Goal: Transaction & Acquisition: Purchase product/service

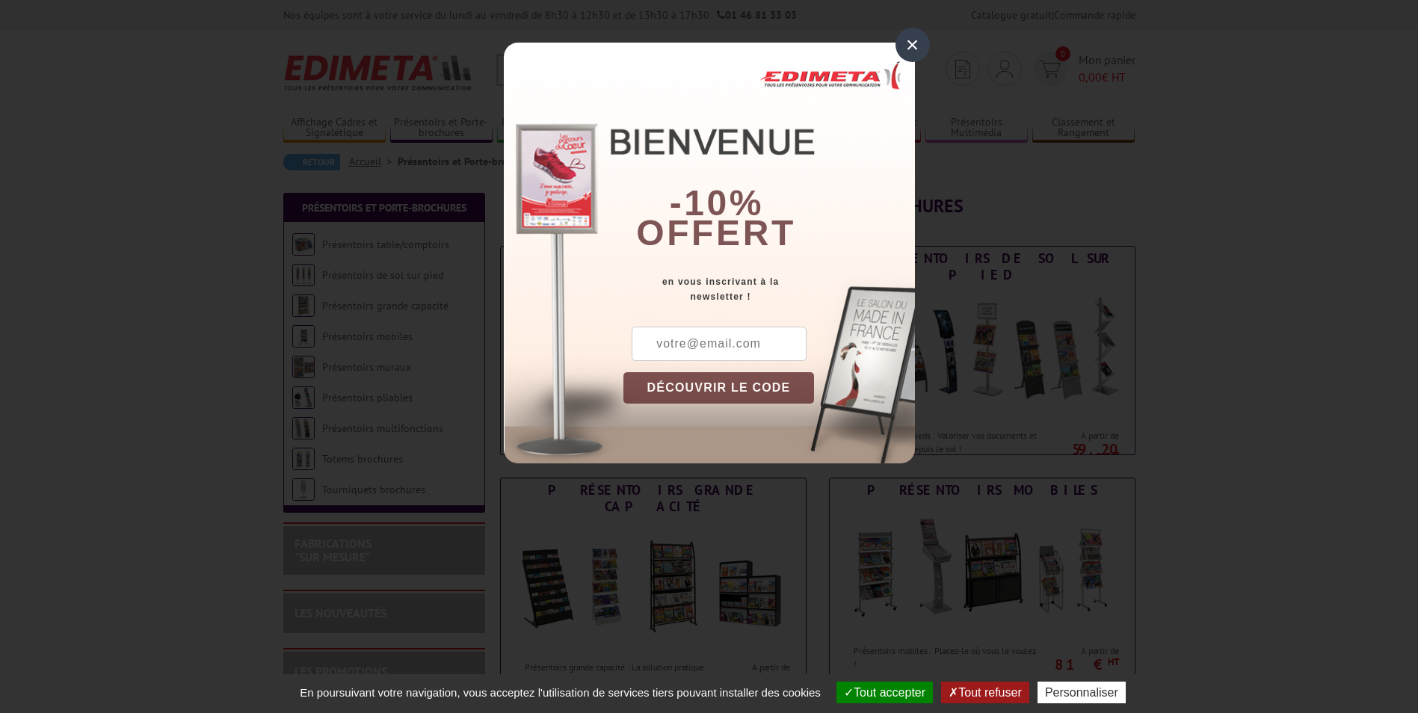
click at [907, 49] on div "×" at bounding box center [913, 45] width 34 height 34
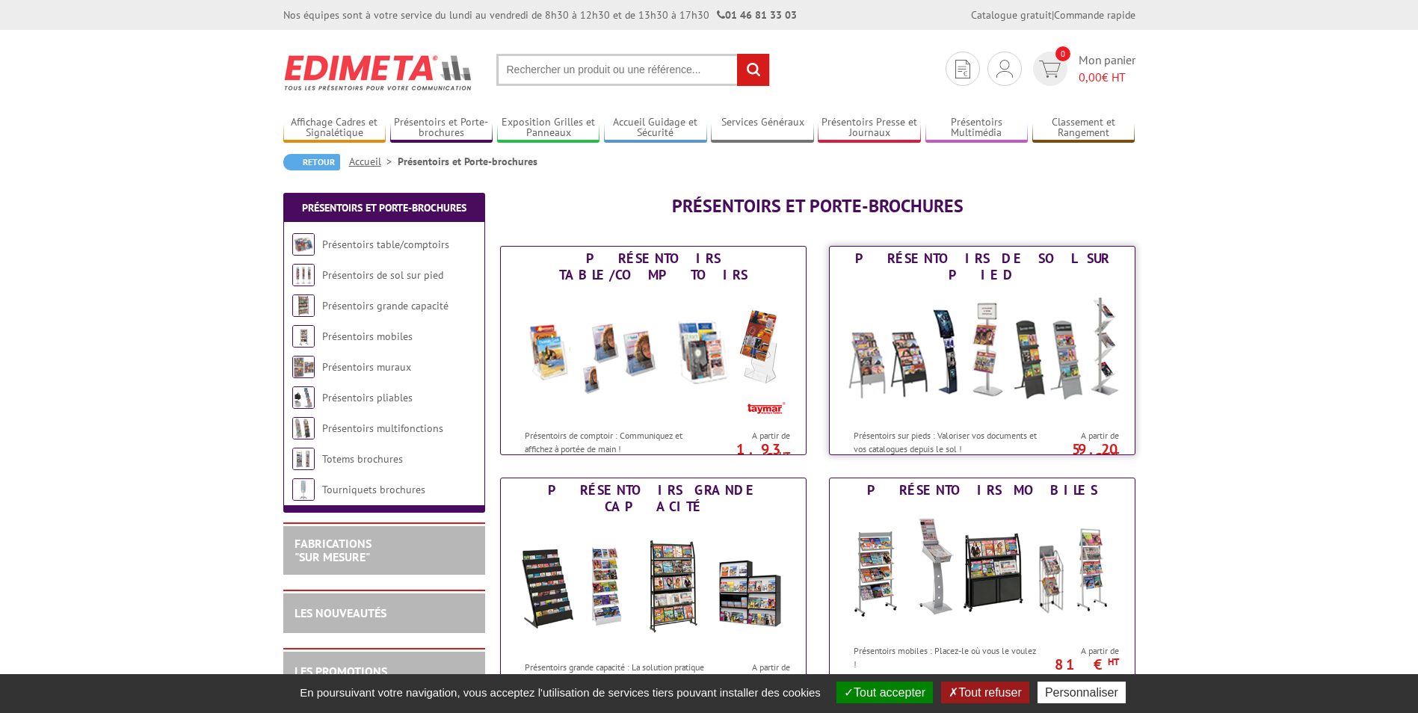
click at [1018, 369] on img at bounding box center [982, 354] width 277 height 135
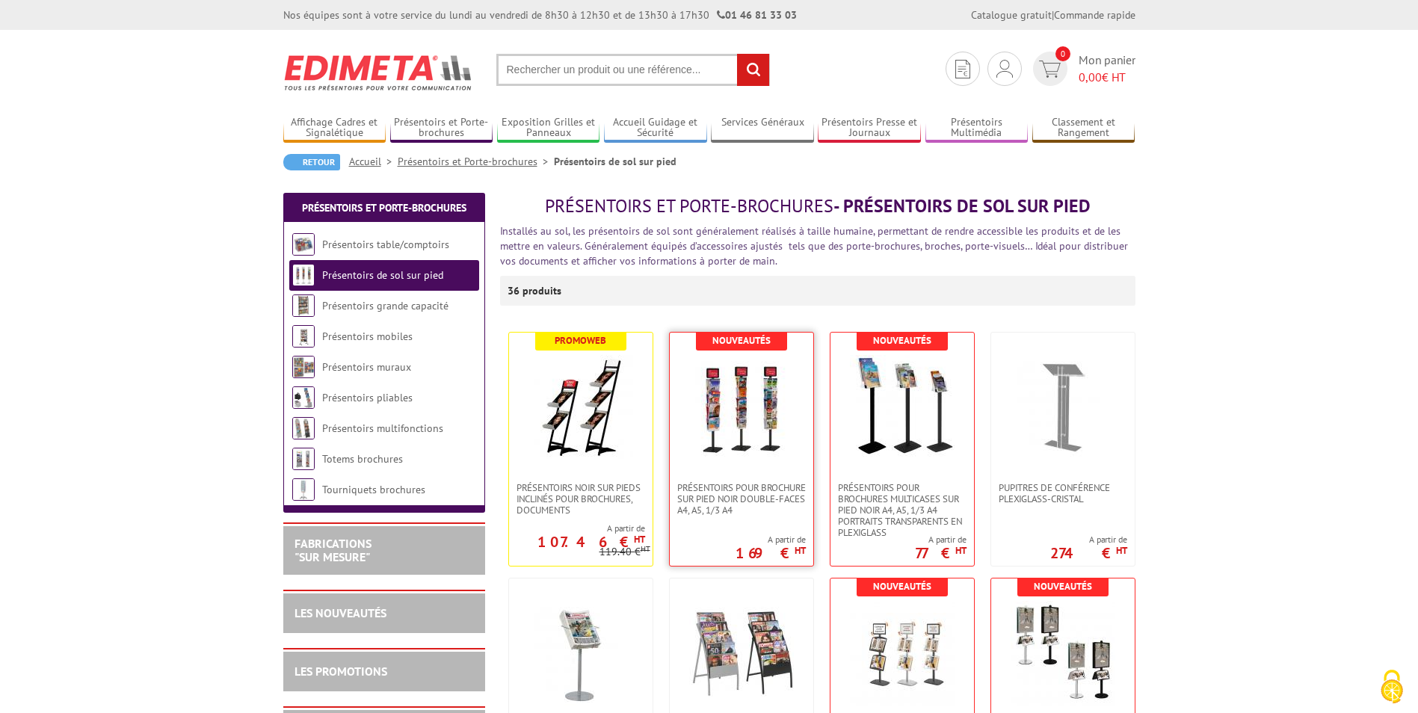
click at [746, 432] on img at bounding box center [741, 407] width 105 height 105
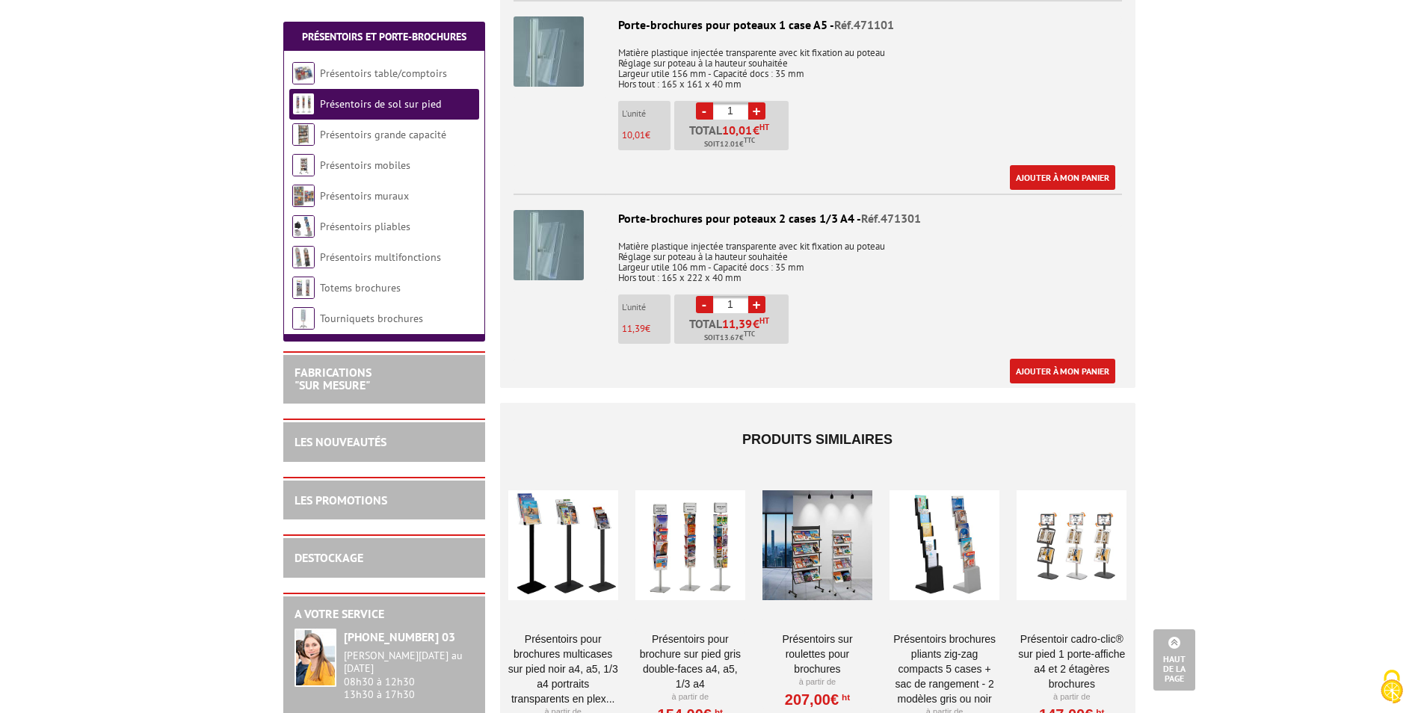
scroll to position [1645, 0]
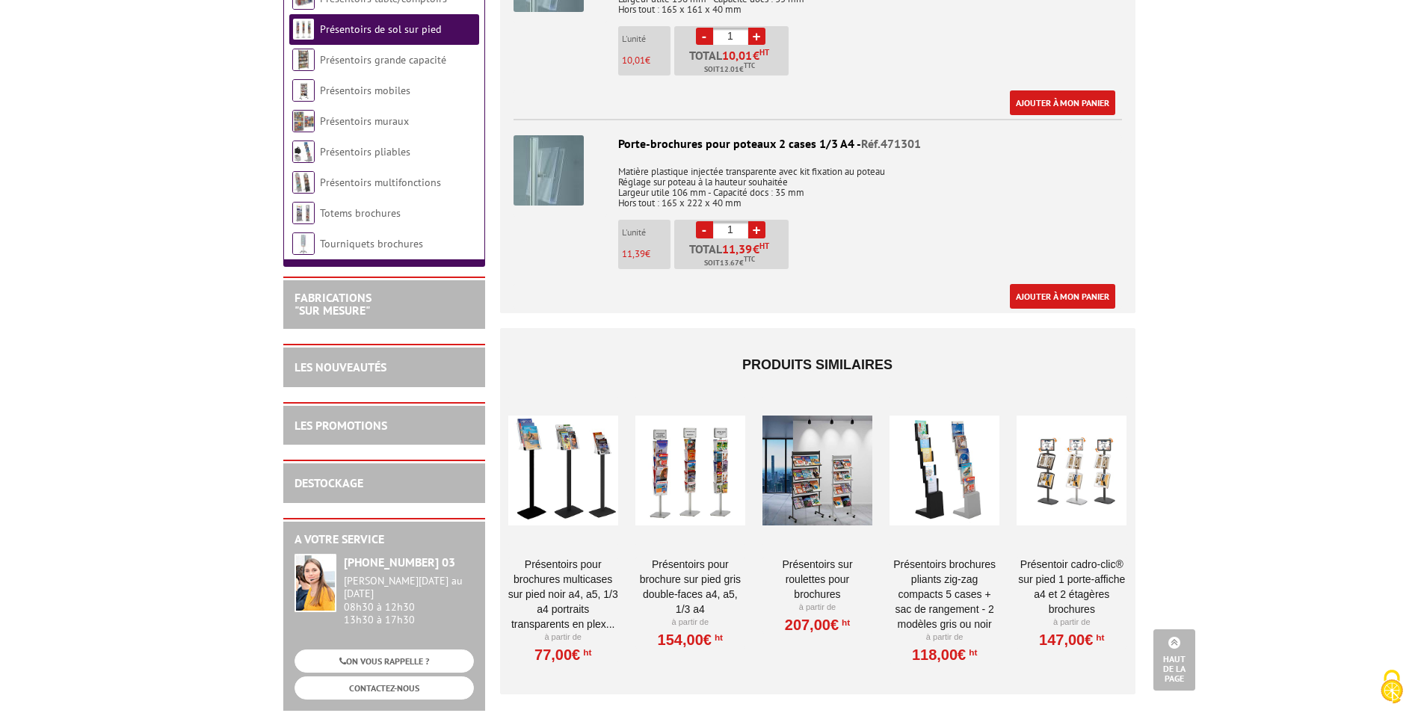
click at [570, 472] on div at bounding box center [563, 471] width 110 height 150
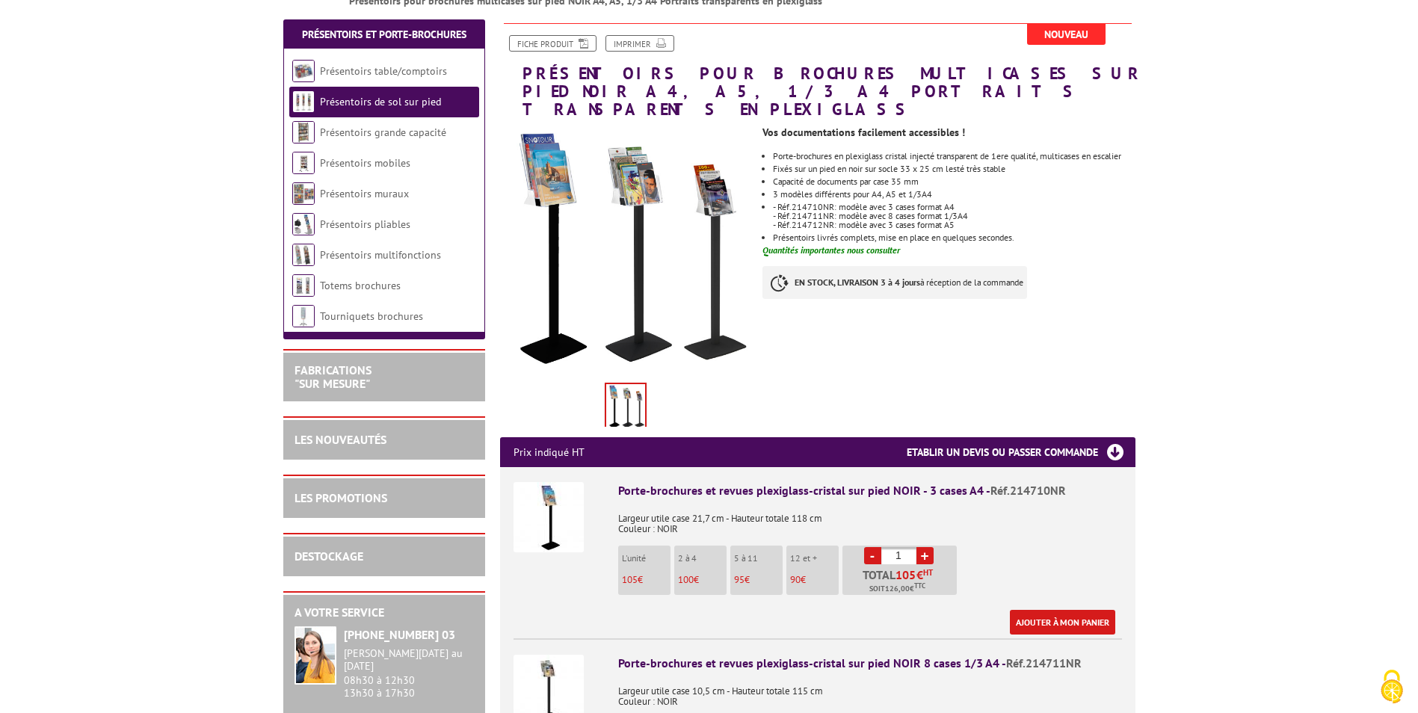
scroll to position [150, 0]
